Goal: Find specific fact

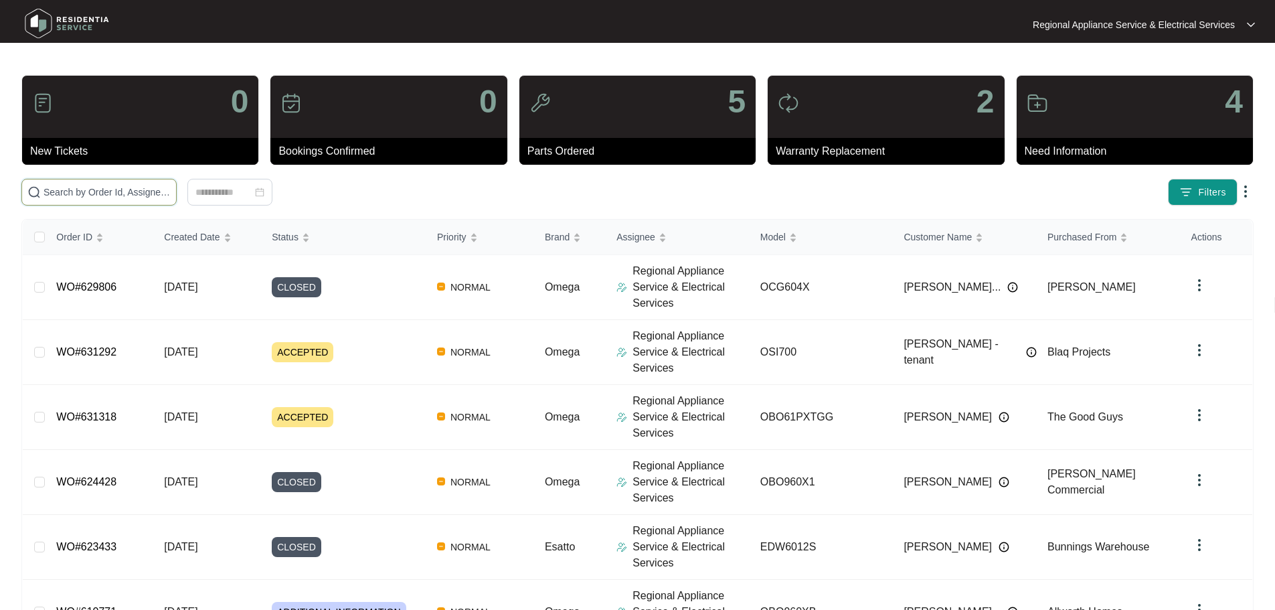
click at [171, 185] on input "text" at bounding box center [106, 192] width 127 height 15
paste input "613759"
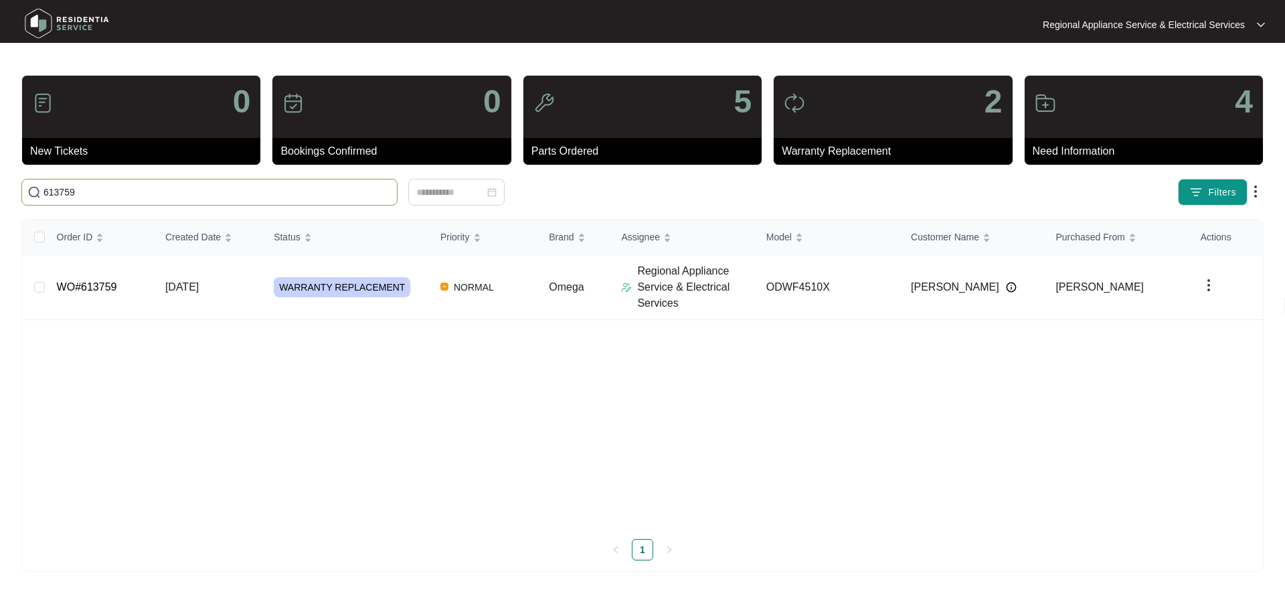
type input "613759"
click at [103, 284] on link "WO#613759" at bounding box center [87, 286] width 60 height 11
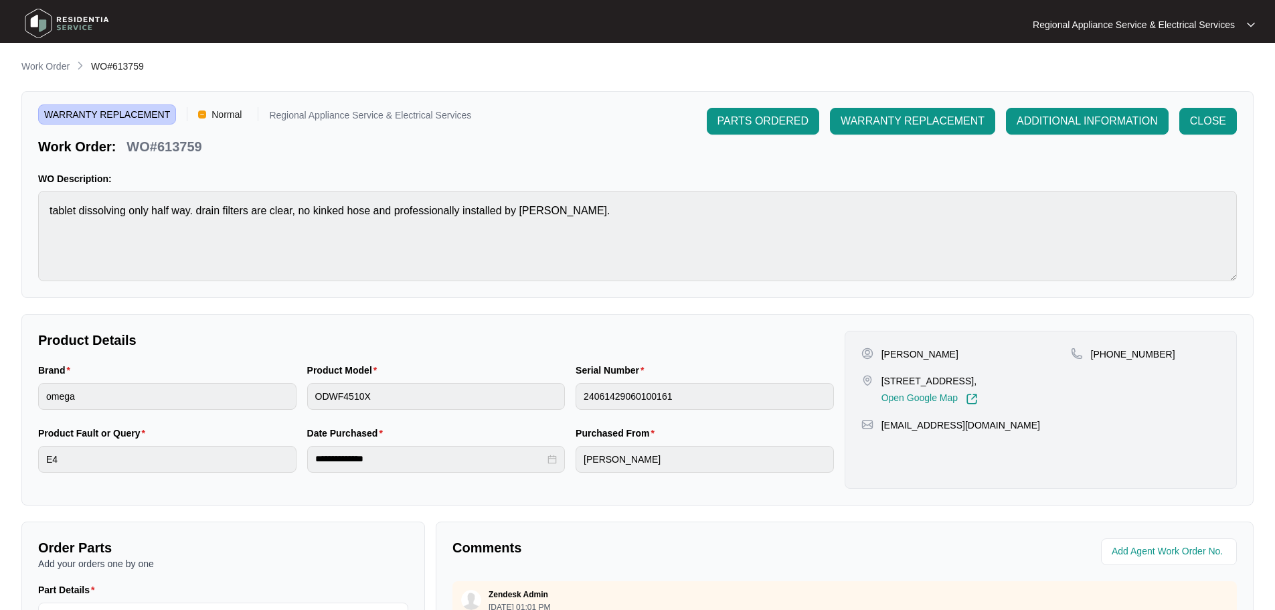
scroll to position [201, 0]
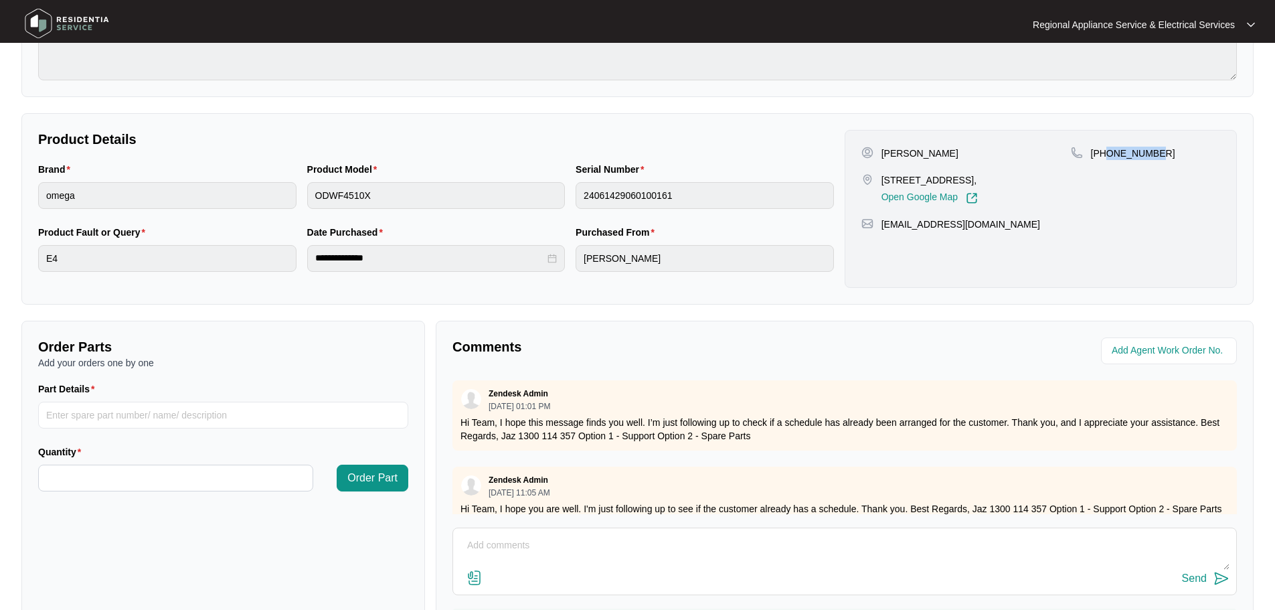
drag, startPoint x: 1174, startPoint y: 157, endPoint x: 1109, endPoint y: 156, distance: 64.9
click at [1109, 156] on div "[PHONE_NUMBER]" at bounding box center [1145, 153] width 149 height 13
copy p "431910454"
